Goal: Task Accomplishment & Management: Manage account settings

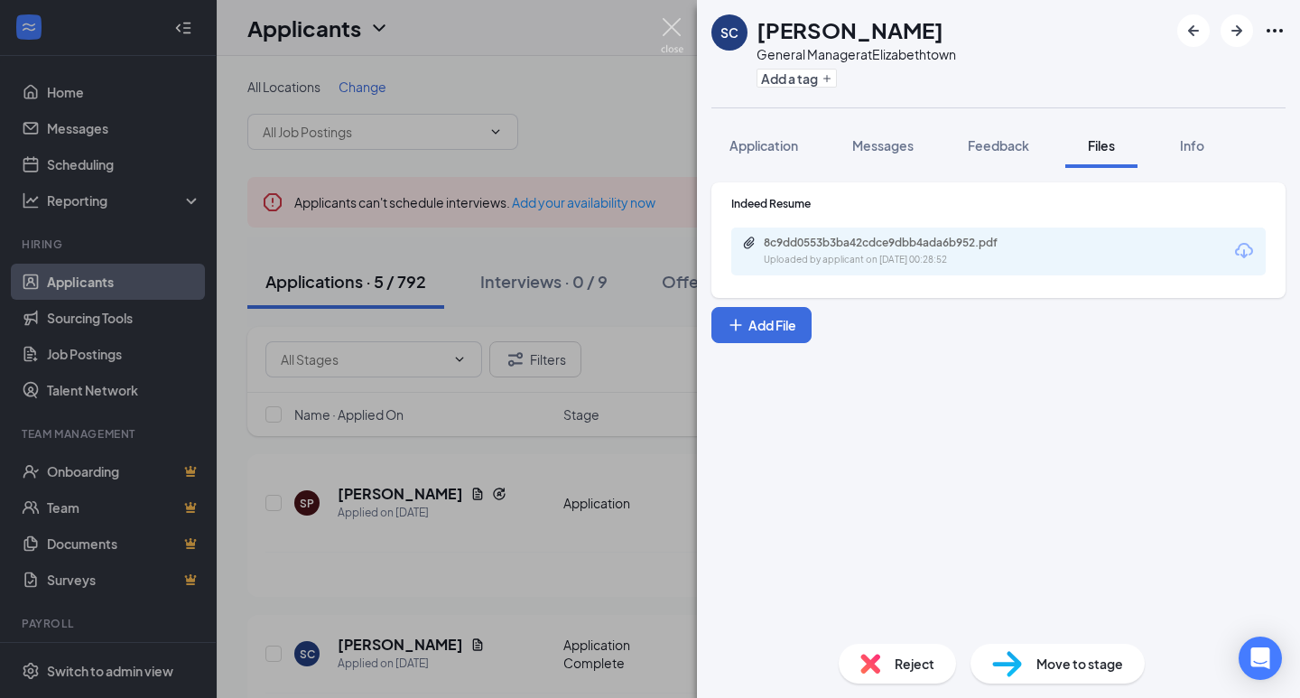
click at [681, 37] on img at bounding box center [672, 35] width 23 height 35
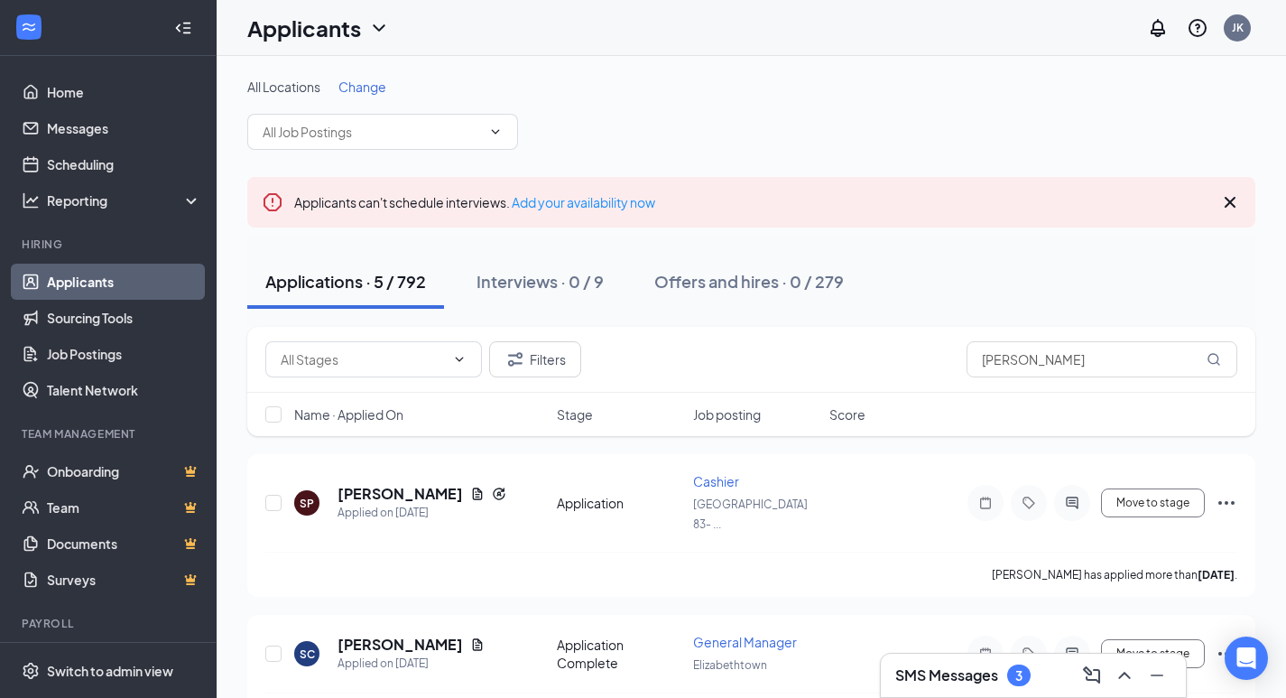
click at [967, 680] on h3 "SMS Messages" at bounding box center [946, 675] width 103 height 20
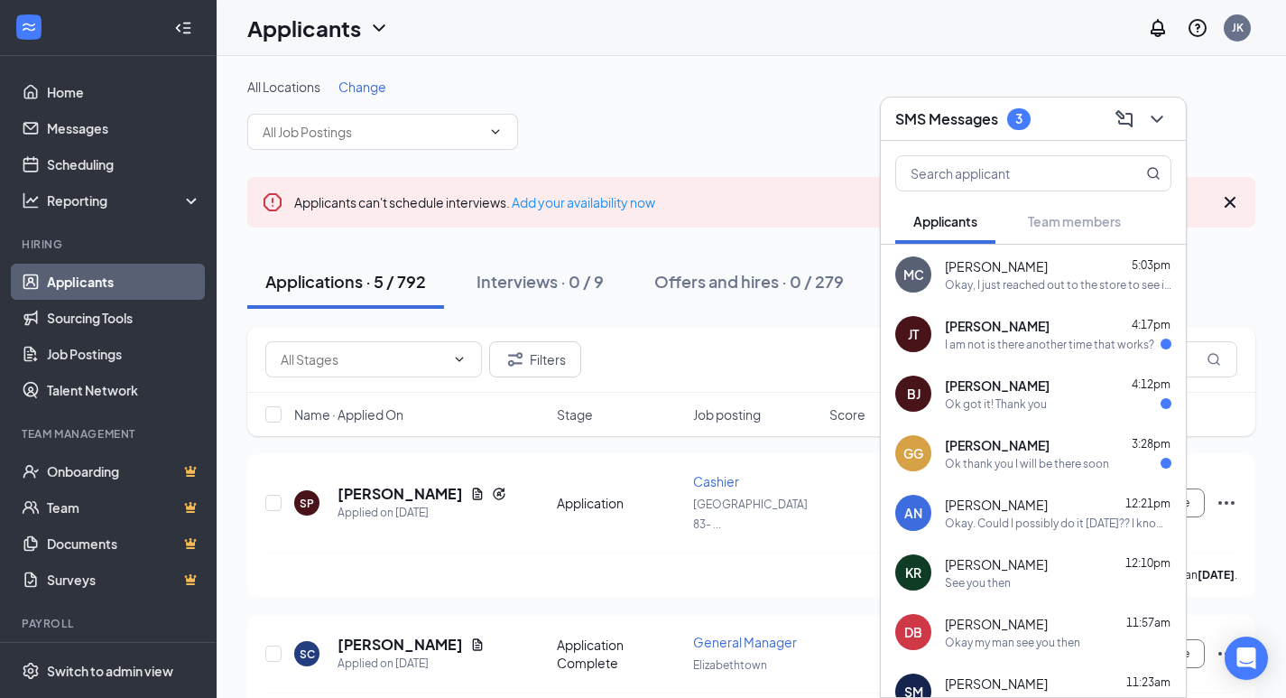
click at [989, 333] on span "[PERSON_NAME]" at bounding box center [997, 326] width 105 height 18
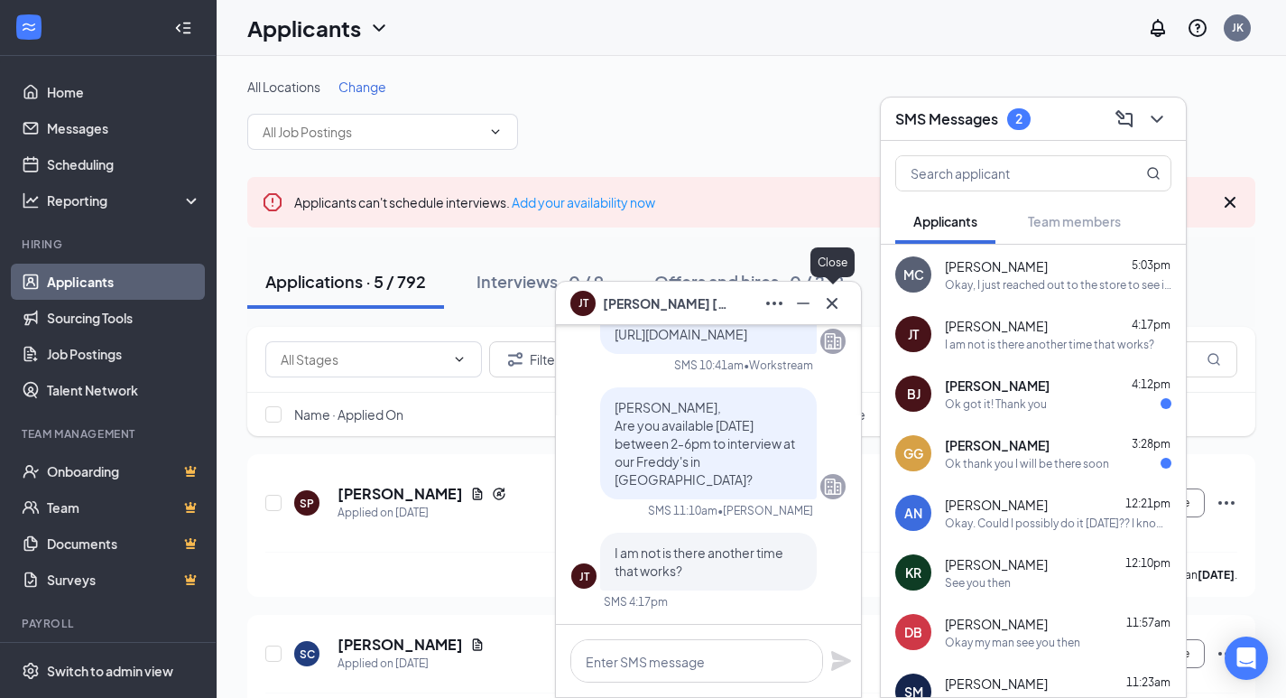
click at [843, 306] on button at bounding box center [832, 303] width 29 height 29
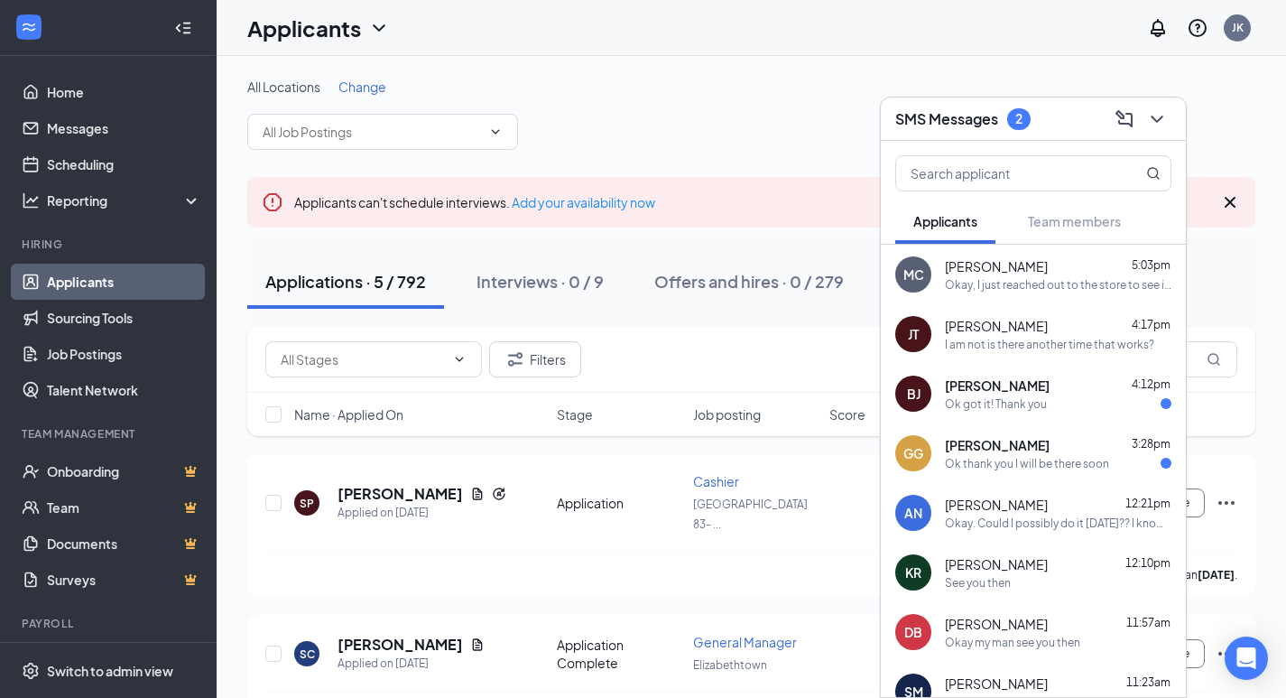
click at [990, 401] on div "Ok got it! Thank you" at bounding box center [996, 403] width 102 height 15
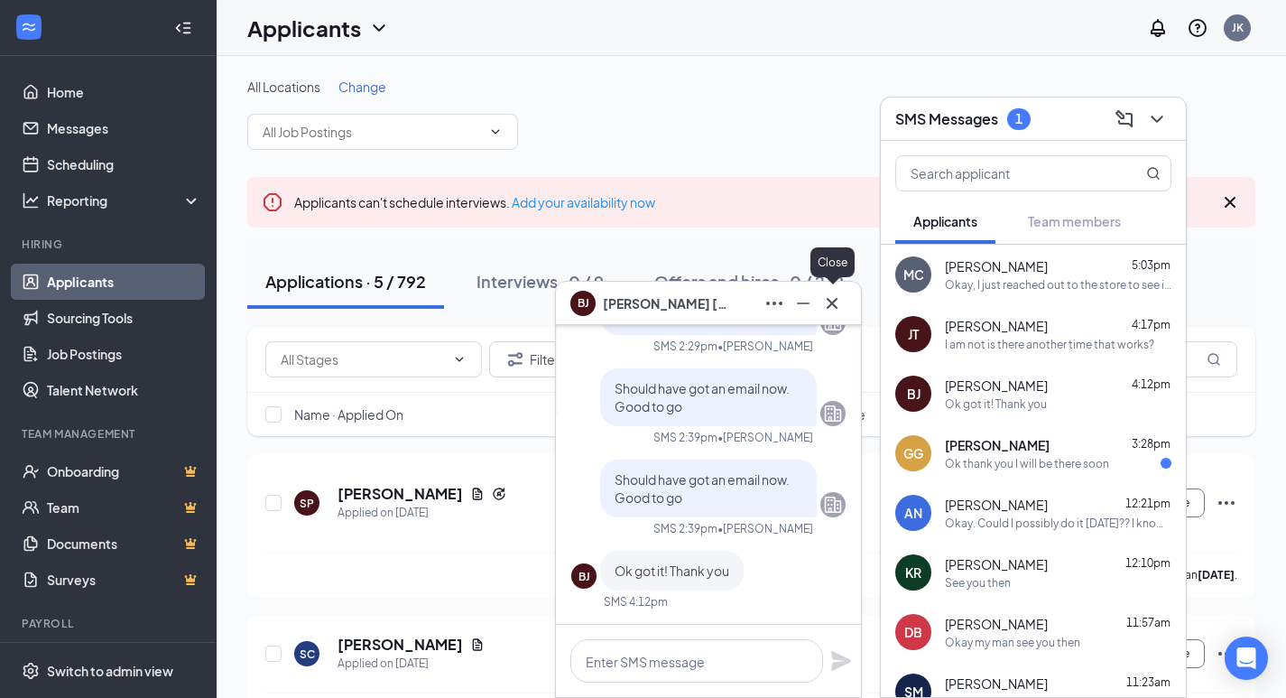
click at [838, 296] on icon "Cross" at bounding box center [832, 303] width 22 height 22
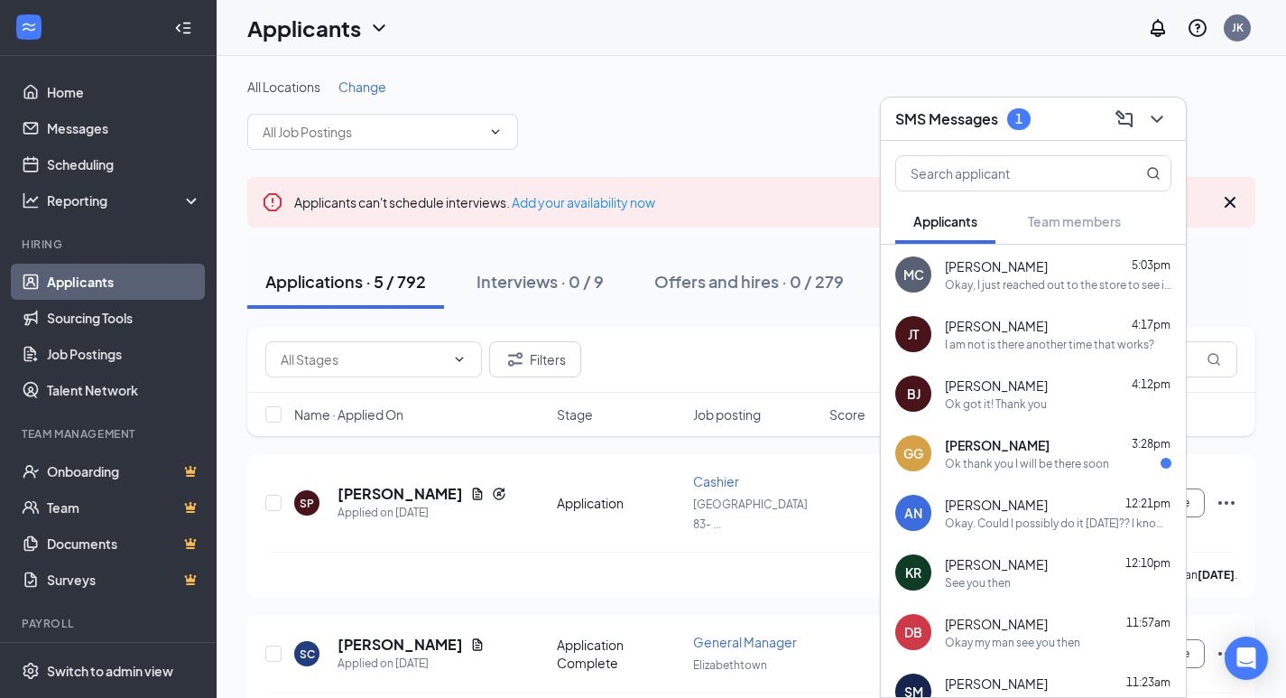
click at [996, 451] on span "[PERSON_NAME]" at bounding box center [997, 445] width 105 height 18
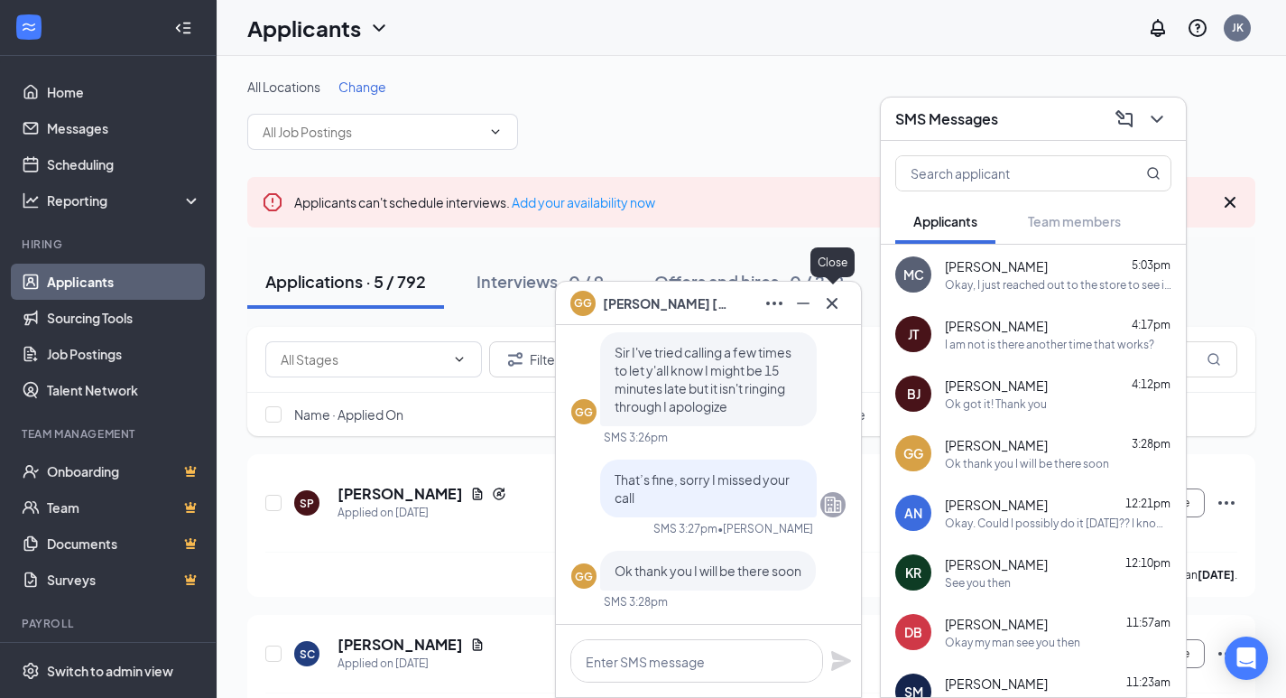
click at [830, 296] on icon "Cross" at bounding box center [832, 303] width 22 height 22
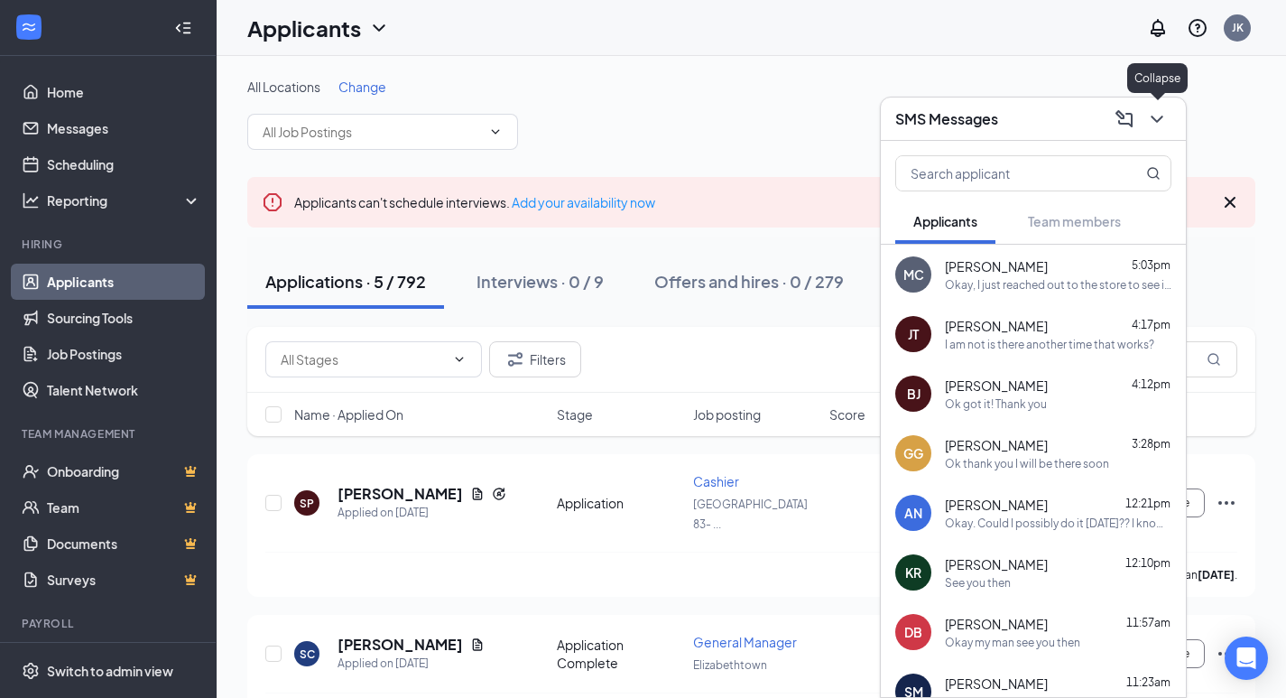
click at [1158, 118] on icon "ChevronDown" at bounding box center [1157, 119] width 22 height 22
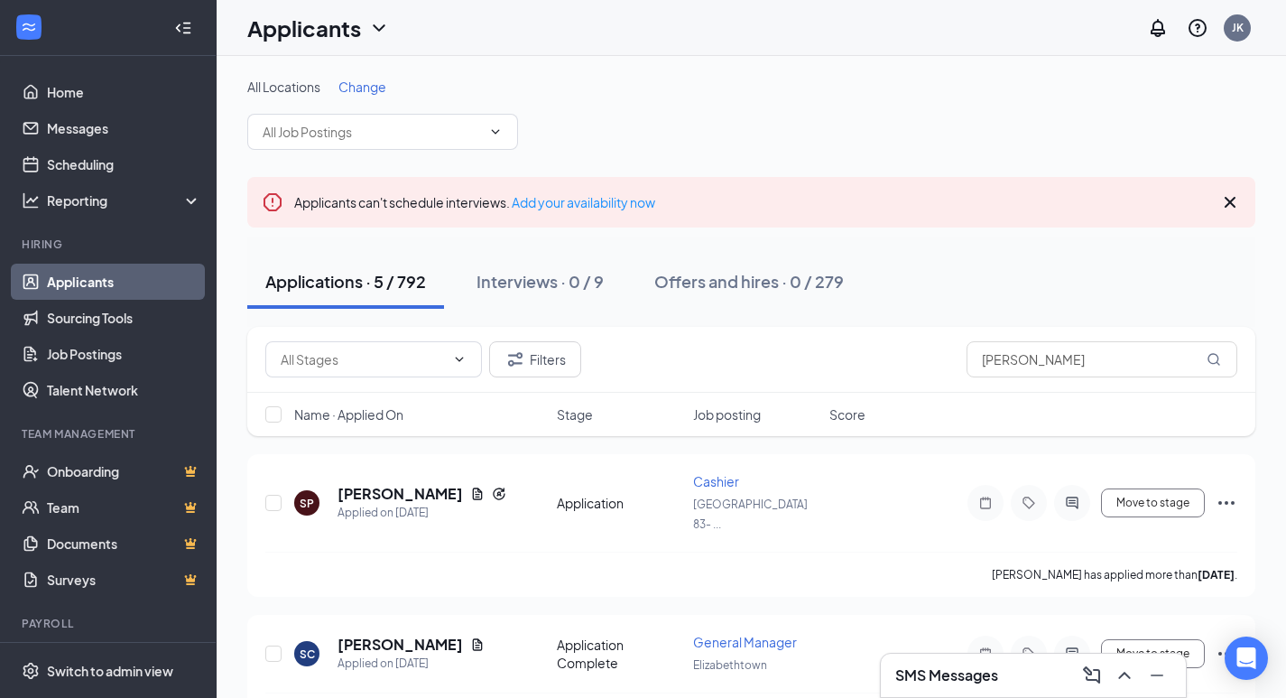
click at [683, 123] on div "All Locations Change" at bounding box center [751, 114] width 1008 height 72
click at [1025, 355] on input "[PERSON_NAME]" at bounding box center [1102, 359] width 271 height 36
type input "S"
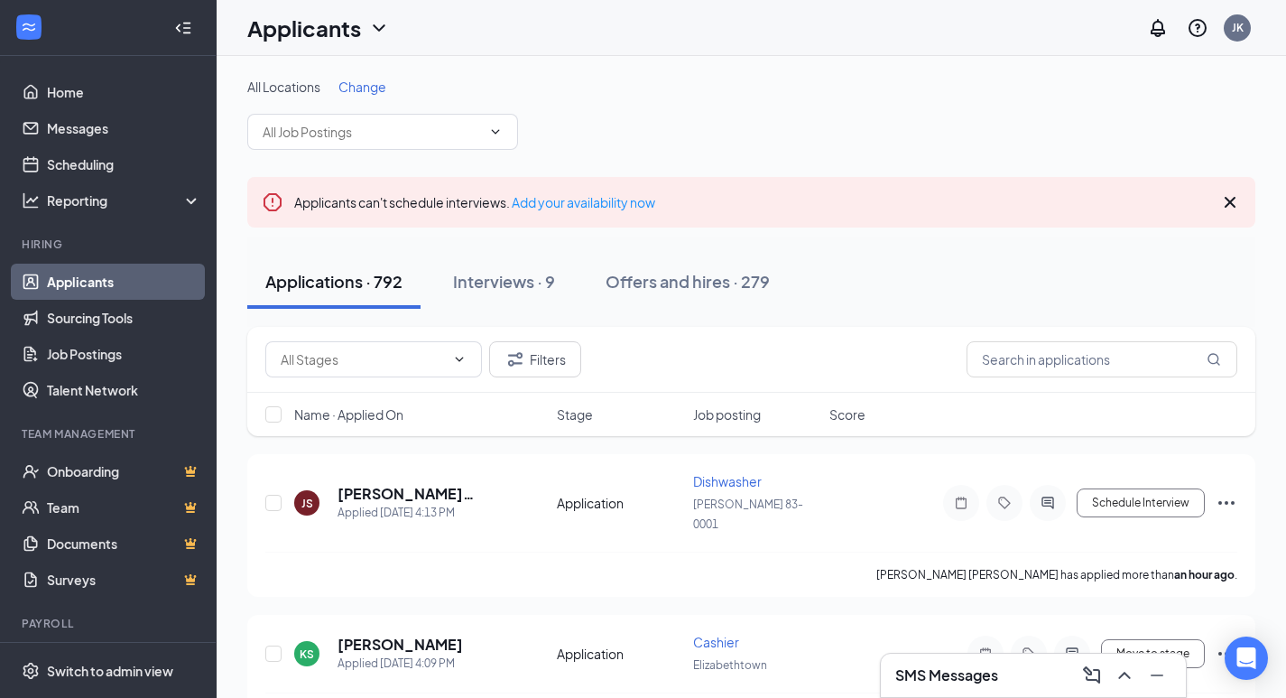
click at [604, 82] on div "All Locations Change" at bounding box center [751, 87] width 1008 height 18
click at [706, 80] on div "All Locations Change" at bounding box center [751, 87] width 1008 height 18
click at [799, 137] on div "All Locations Change" at bounding box center [751, 114] width 1008 height 72
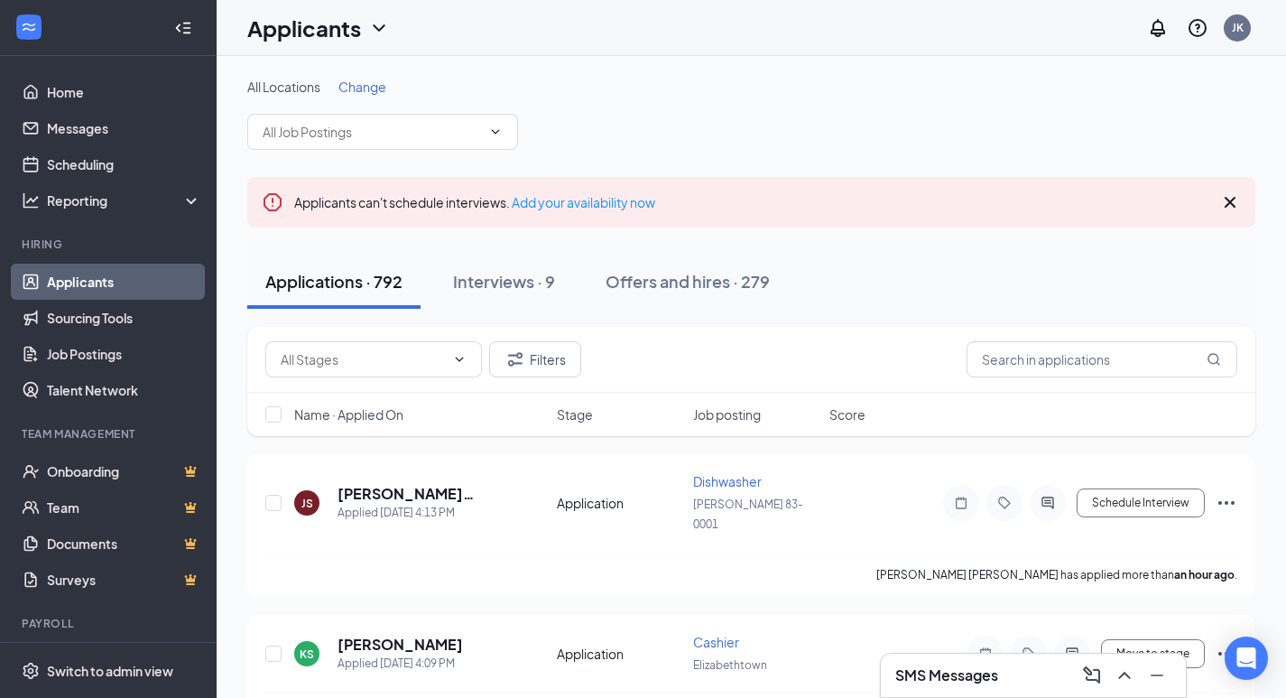
click at [661, 118] on div "All Locations Change" at bounding box center [751, 114] width 1008 height 72
